Goal: Task Accomplishment & Management: Use online tool/utility

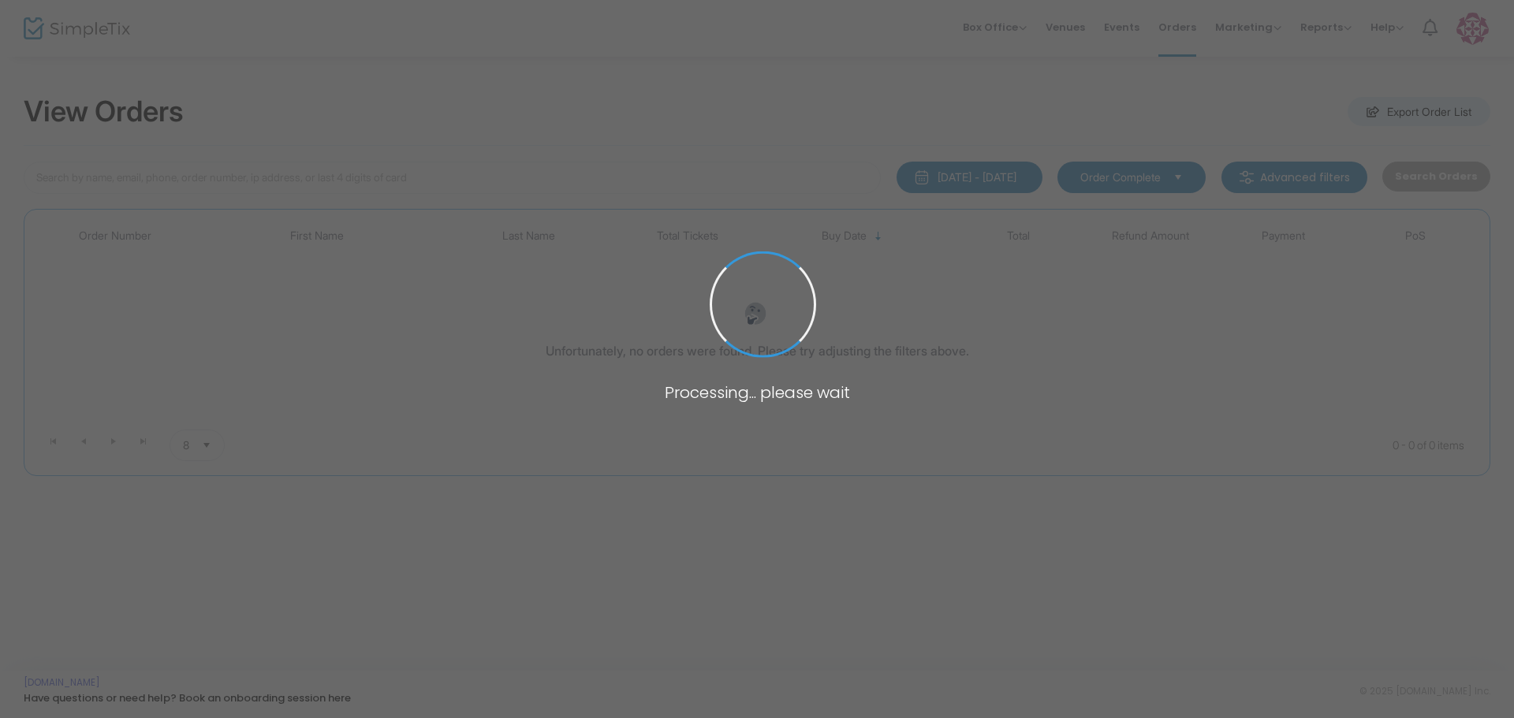
type input "HAEF"
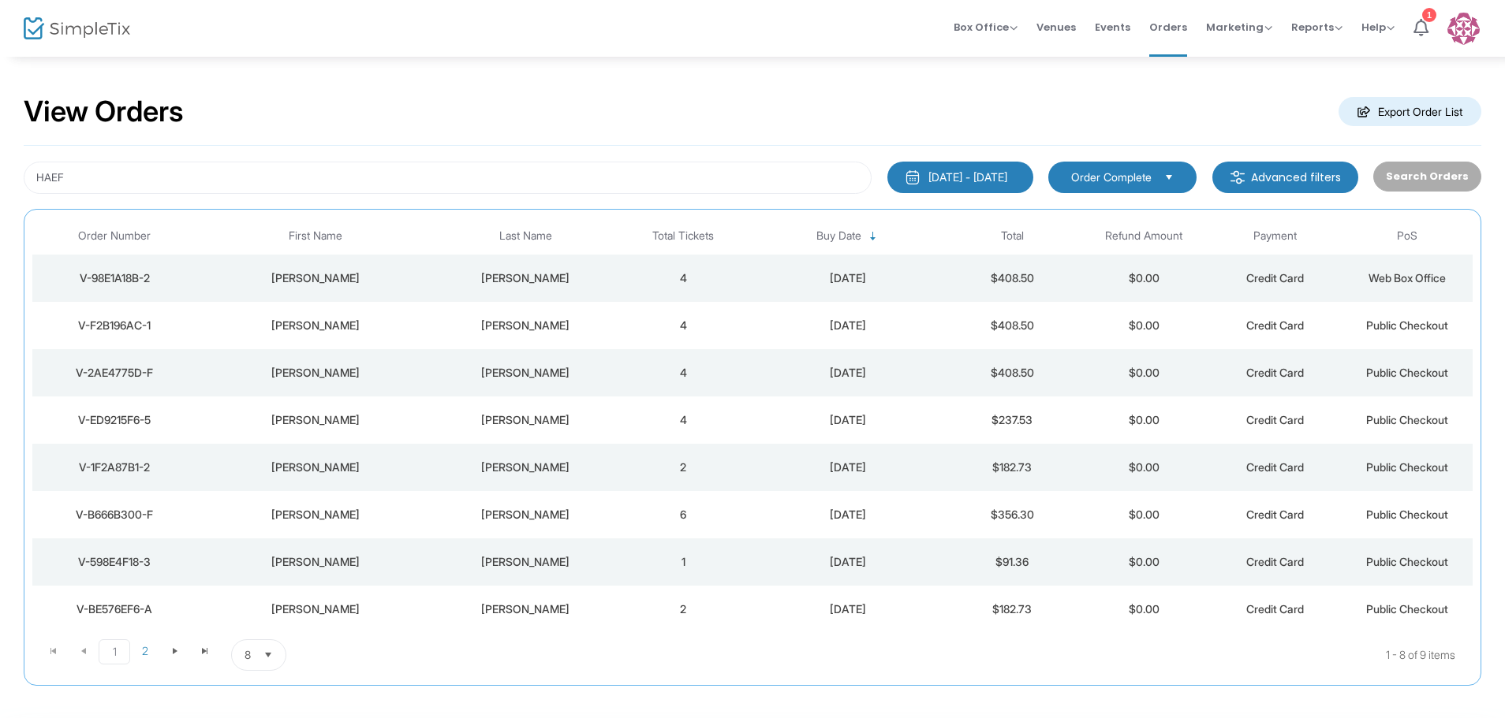
click at [142, 369] on div "V-2AE4775D-F" at bounding box center [114, 373] width 156 height 16
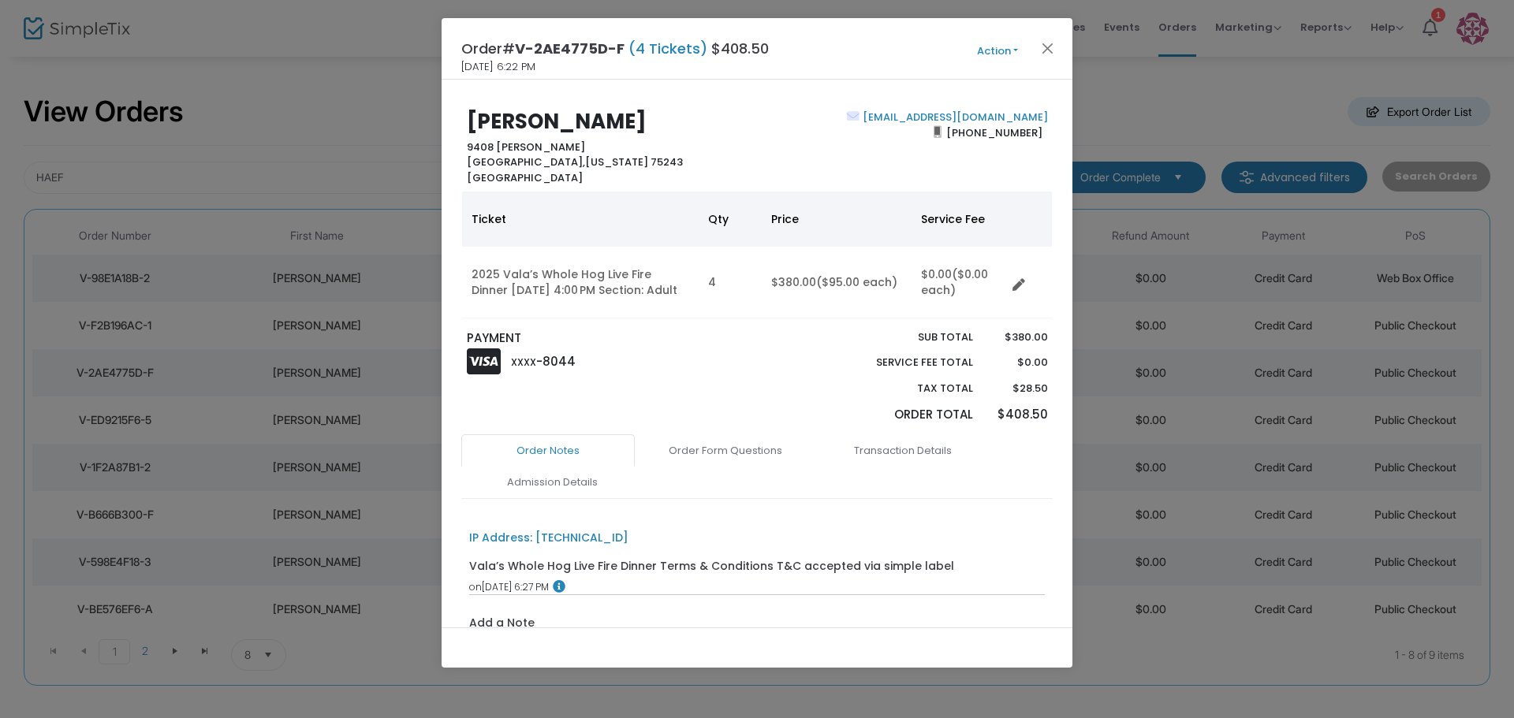
click at [1006, 53] on button "Action" at bounding box center [997, 51] width 95 height 17
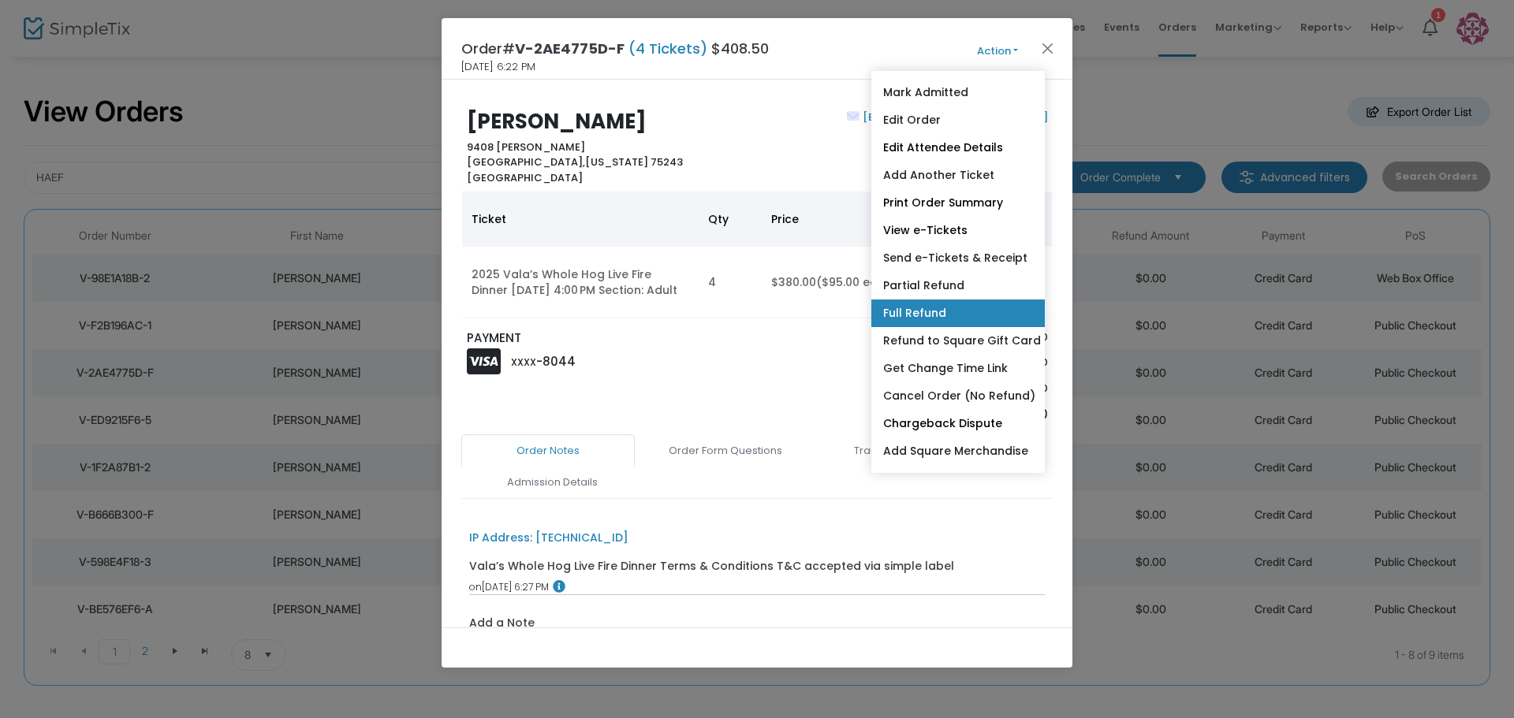
click at [954, 304] on link "Full Refund" at bounding box center [958, 314] width 174 height 28
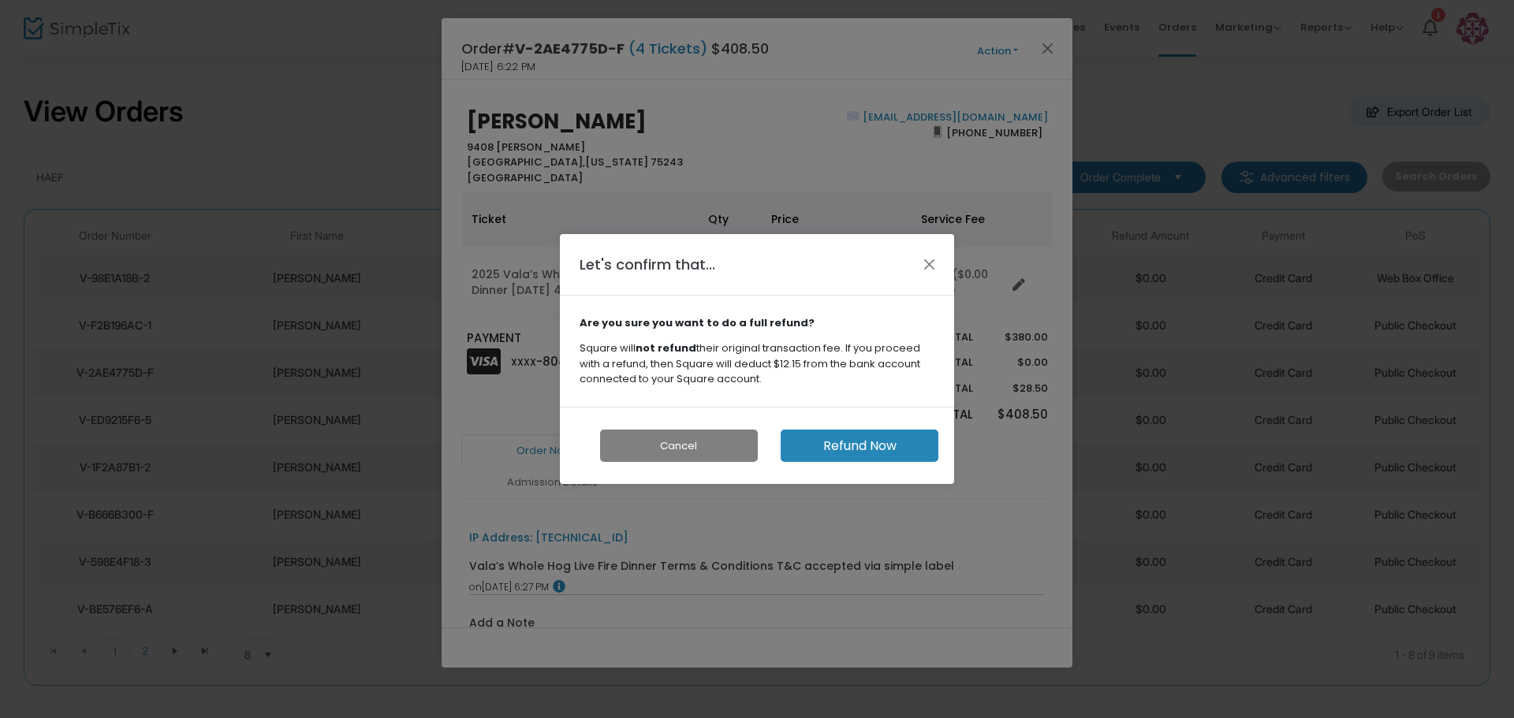
click at [872, 445] on button "Refund Now" at bounding box center [860, 446] width 158 height 32
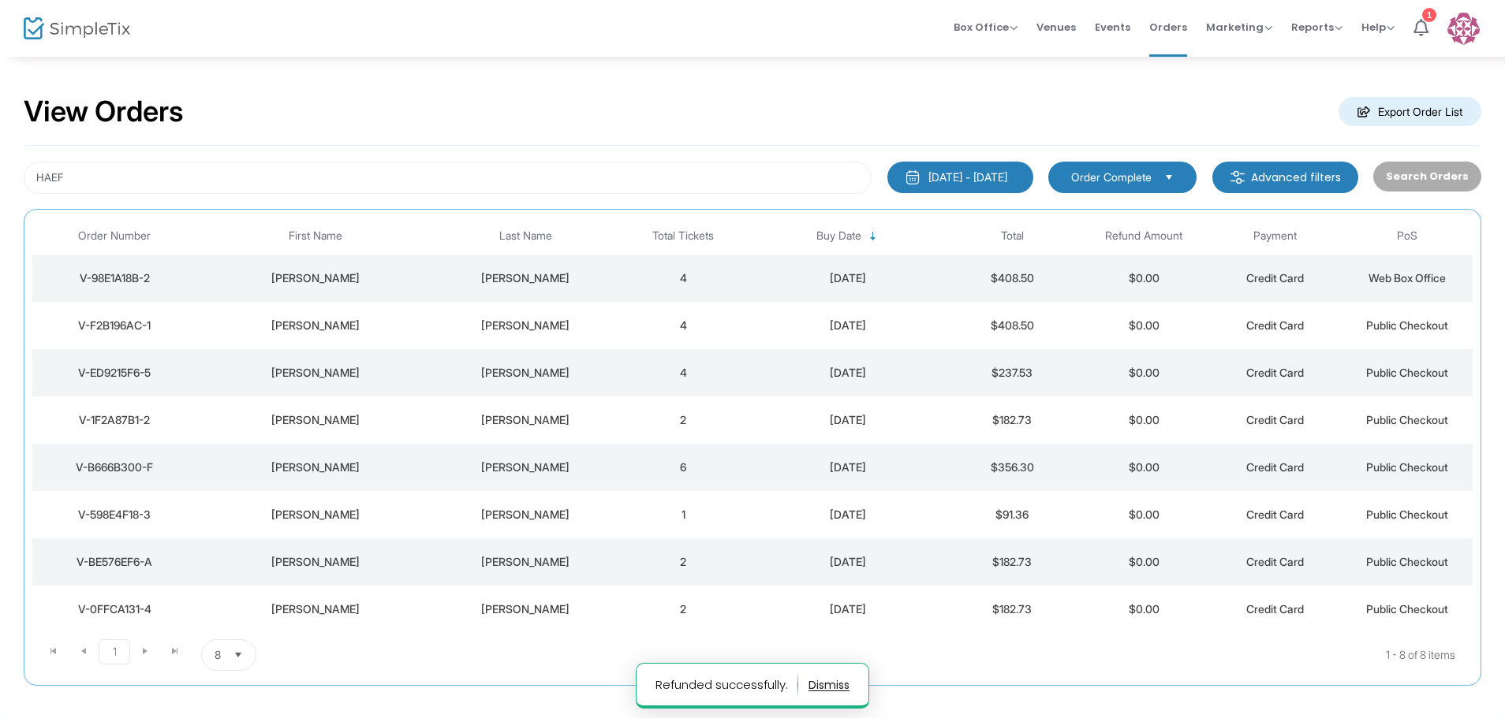
click at [133, 327] on div "V-F2B196AC-1" at bounding box center [114, 326] width 156 height 16
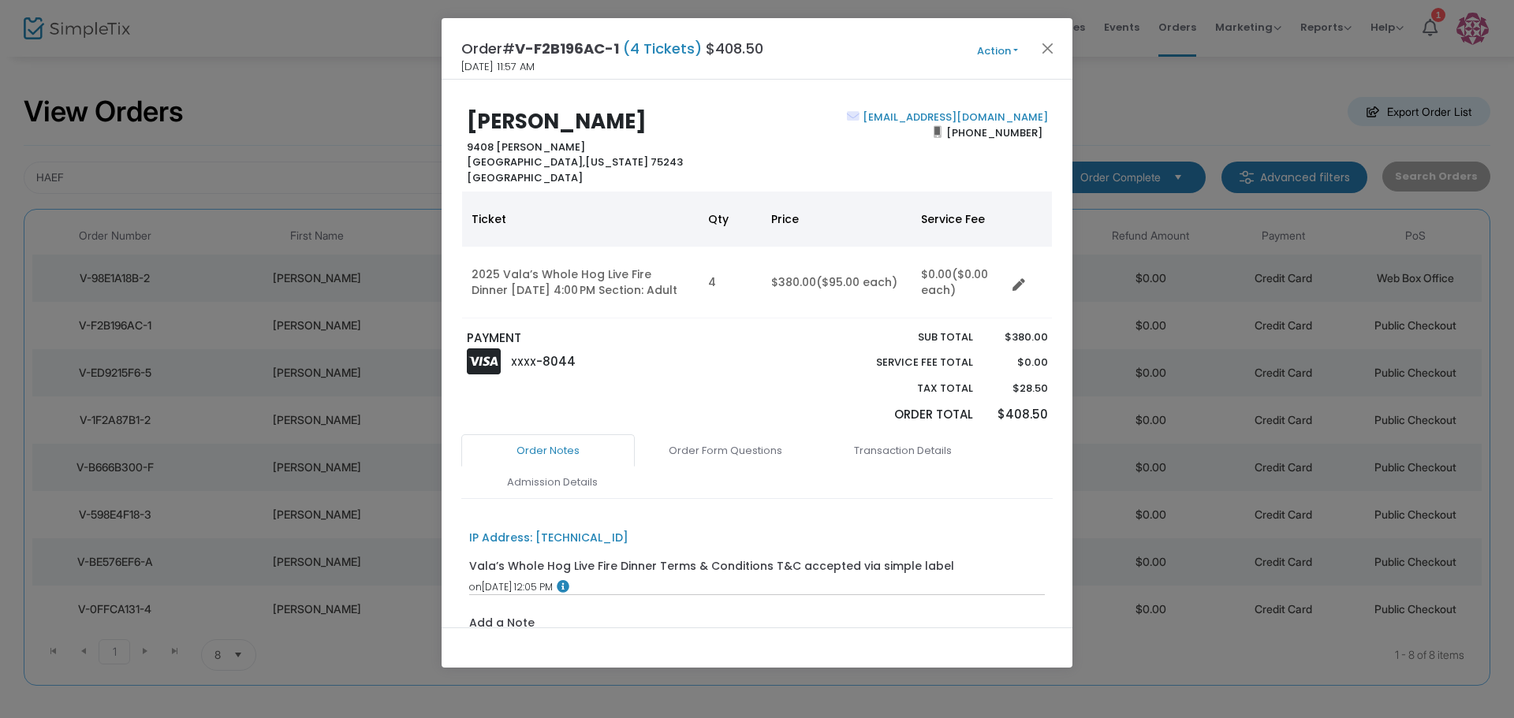
click at [1017, 52] on button "Action" at bounding box center [997, 51] width 95 height 17
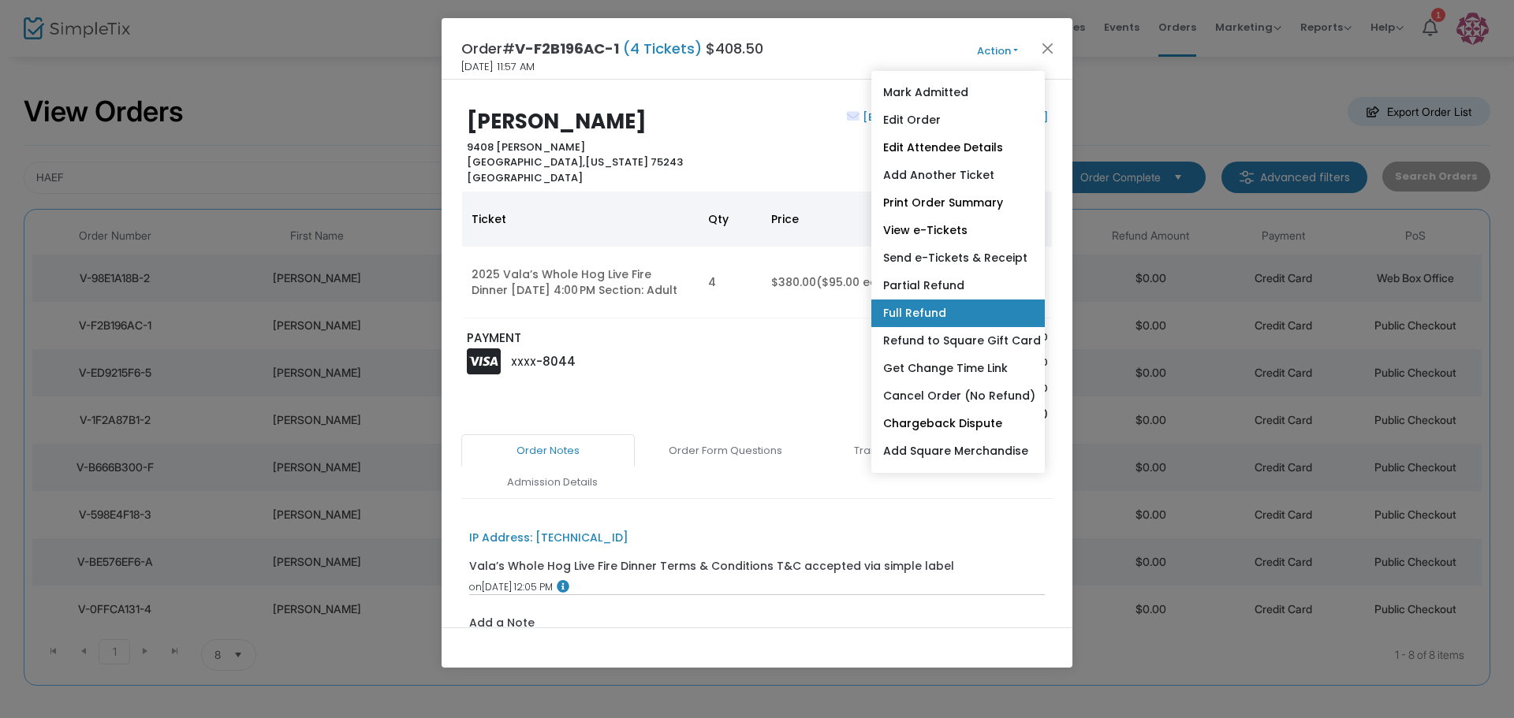
click at [942, 307] on link "Full Refund" at bounding box center [958, 314] width 174 height 28
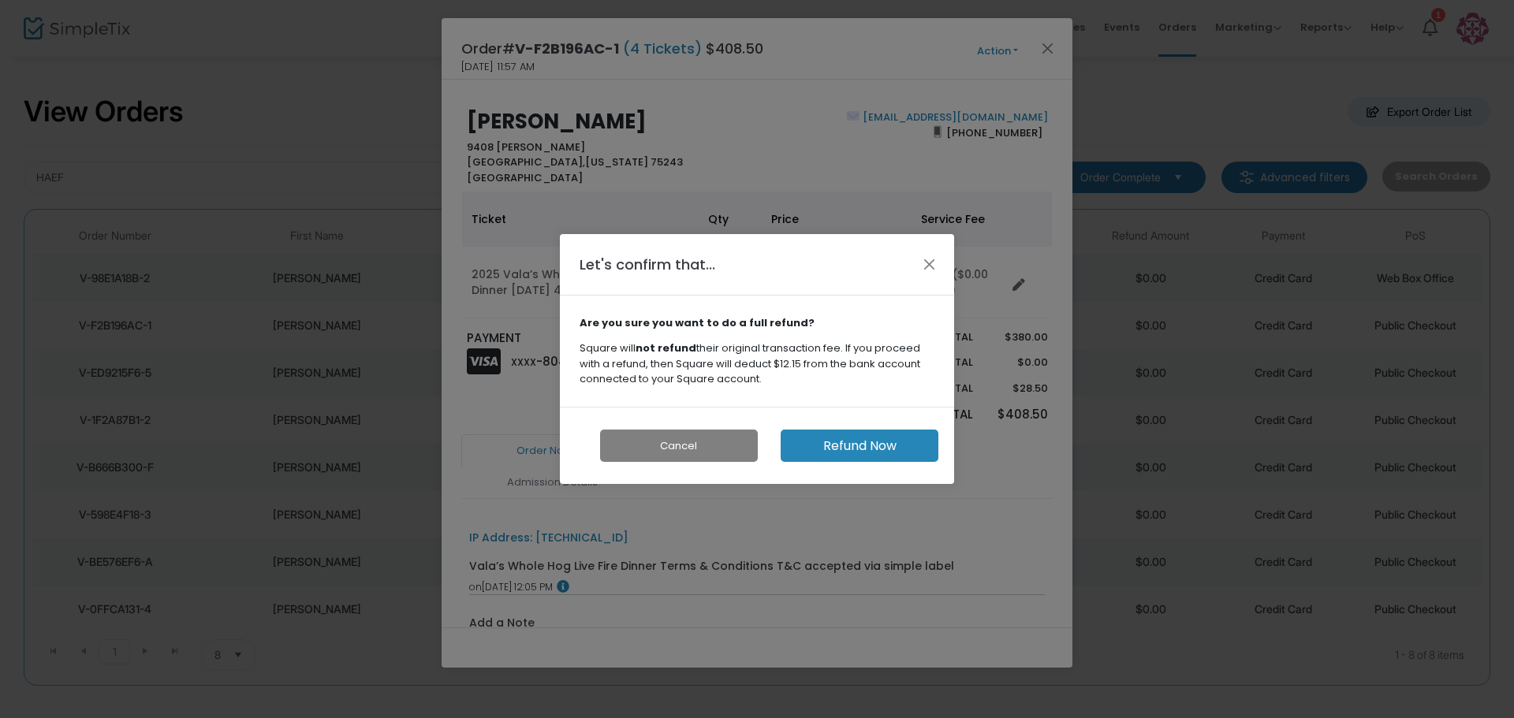
click at [866, 446] on button "Refund Now" at bounding box center [860, 446] width 158 height 32
